Goal: Task Accomplishment & Management: Use online tool/utility

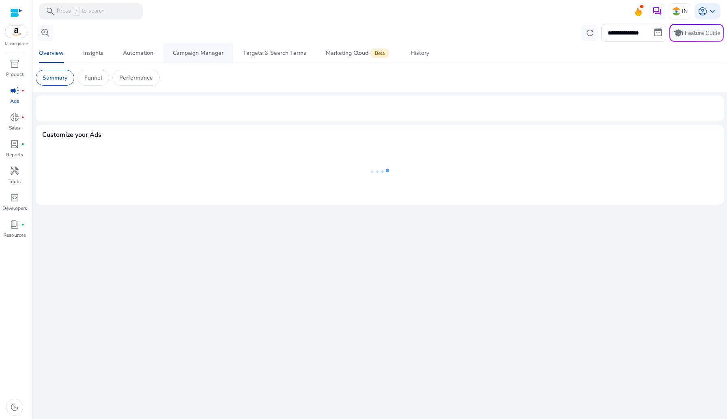
click at [192, 53] on div "Campaign Manager" at bounding box center [198, 53] width 51 height 6
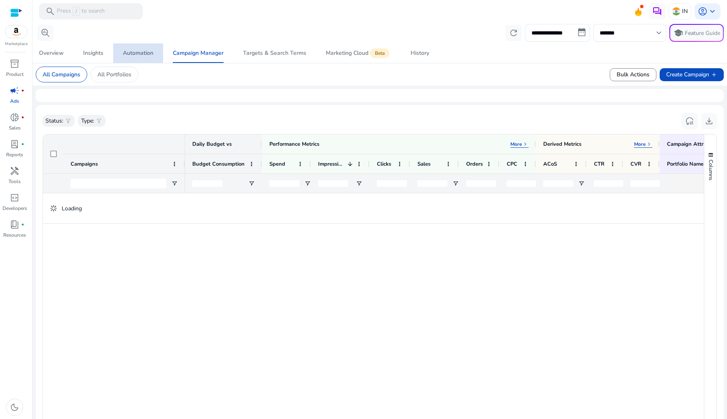
click at [132, 57] on span "Automation" at bounding box center [138, 52] width 30 height 19
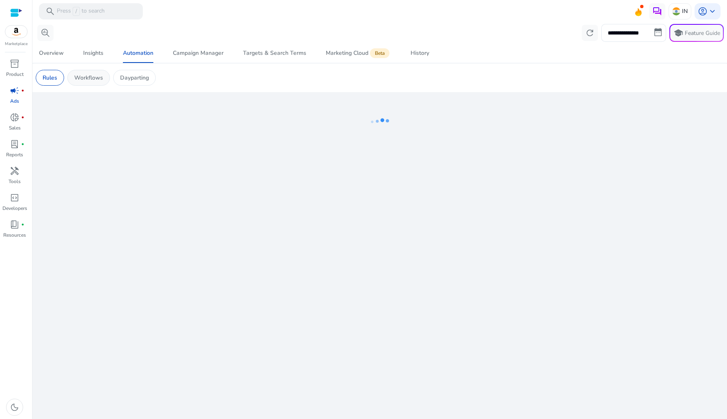
click at [97, 80] on p "Workflows" at bounding box center [88, 77] width 29 height 9
